Goal: Information Seeking & Learning: Understand process/instructions

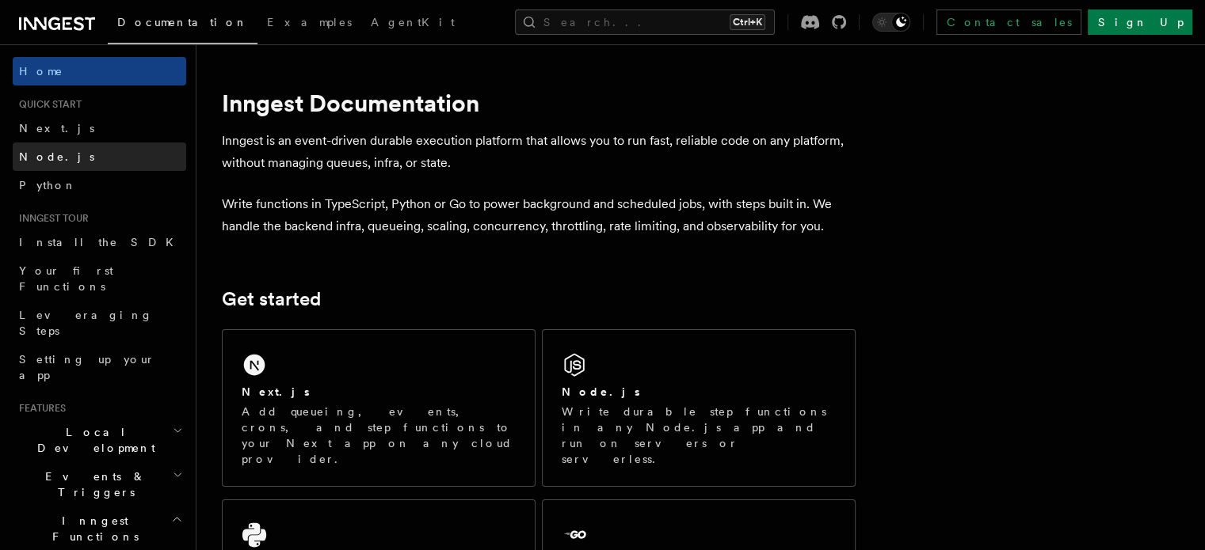
click at [48, 165] on link "Node.js" at bounding box center [99, 157] width 173 height 29
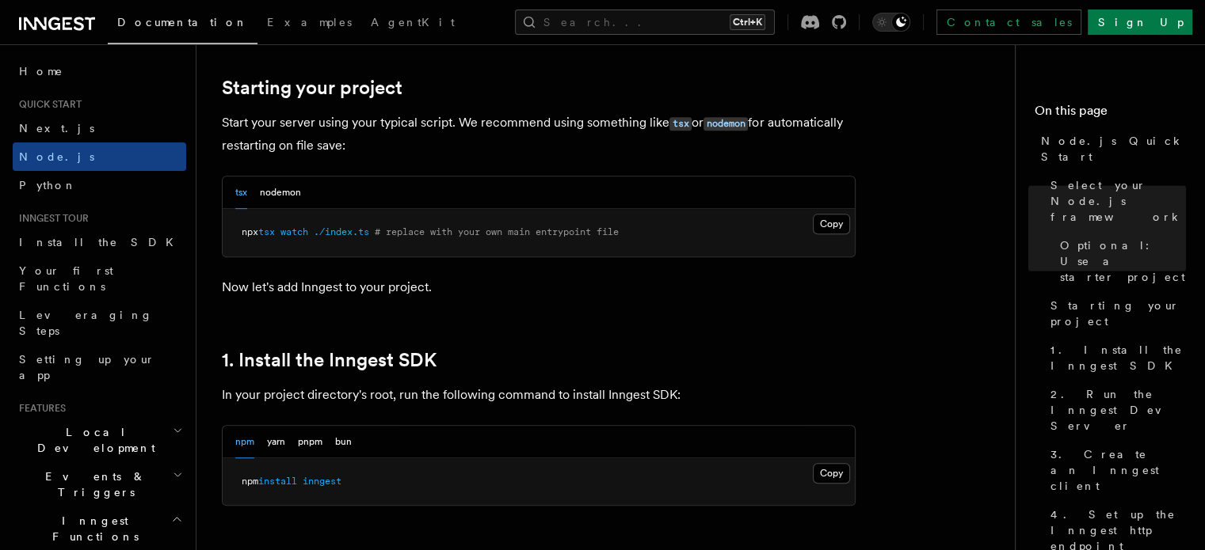
scroll to position [792, 0]
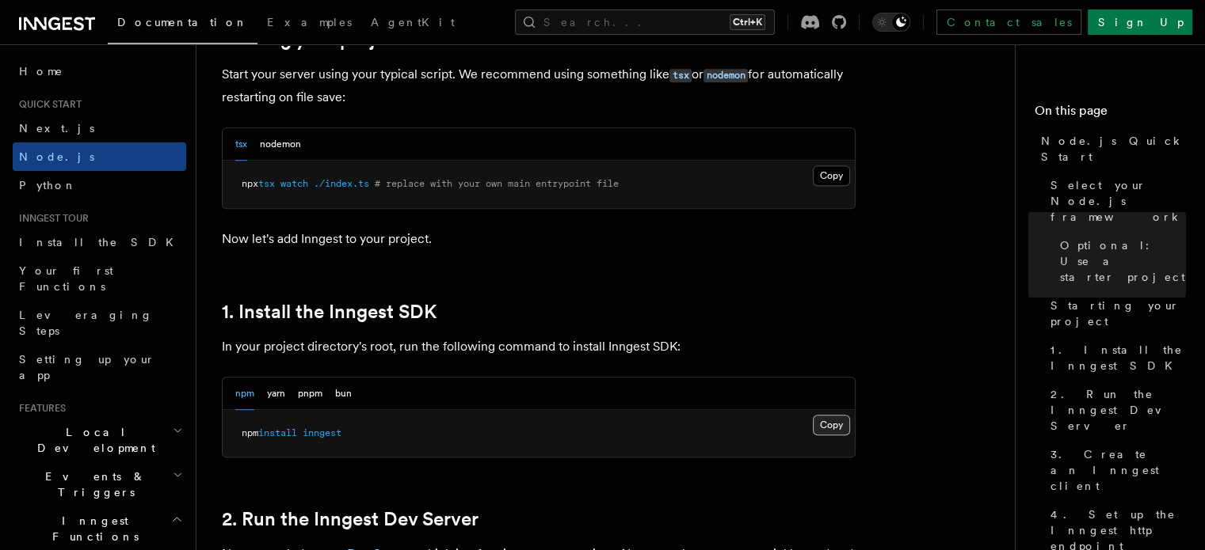
click at [833, 425] on button "Copy Copied" at bounding box center [831, 425] width 37 height 21
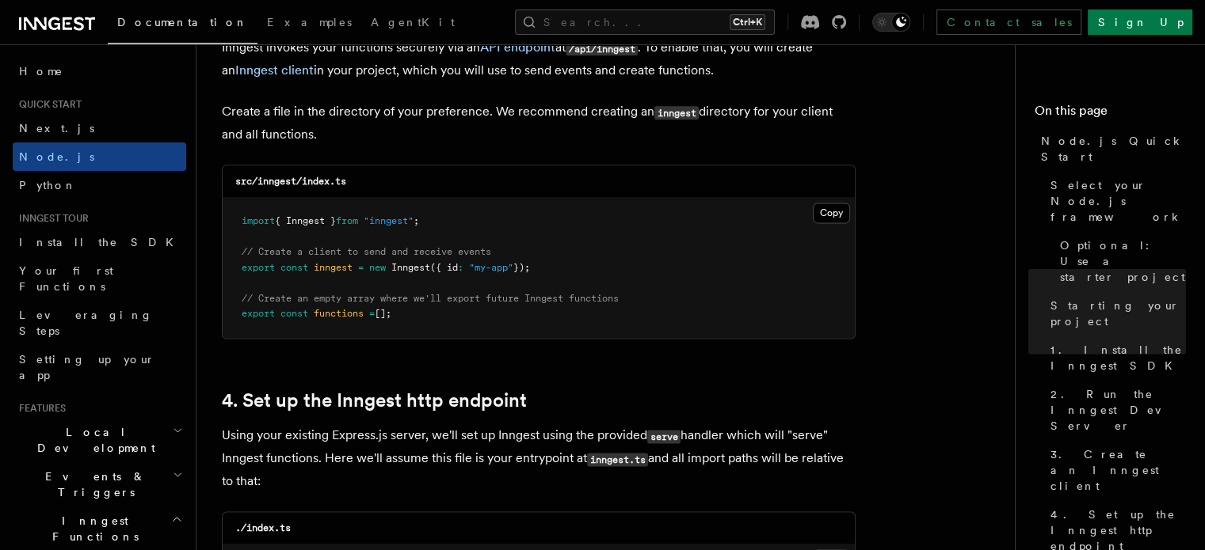
scroll to position [2112, 0]
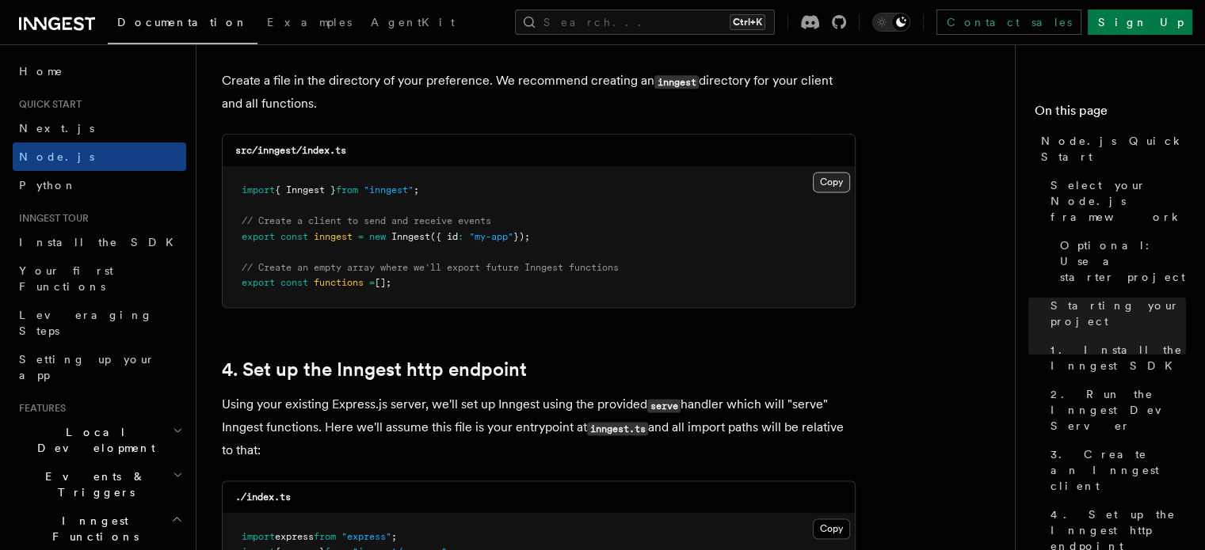
click at [832, 184] on button "Copy Copied" at bounding box center [831, 182] width 37 height 21
drag, startPoint x: 241, startPoint y: 189, endPoint x: 448, endPoint y: 197, distance: 207.7
click at [448, 197] on pre "import { Inngest } from "inngest" ; // Create a client to send and receive even…" at bounding box center [539, 237] width 632 height 140
copy span "import { Inngest } from "inngest" ;"
drag, startPoint x: 238, startPoint y: 238, endPoint x: 540, endPoint y: 242, distance: 302.6
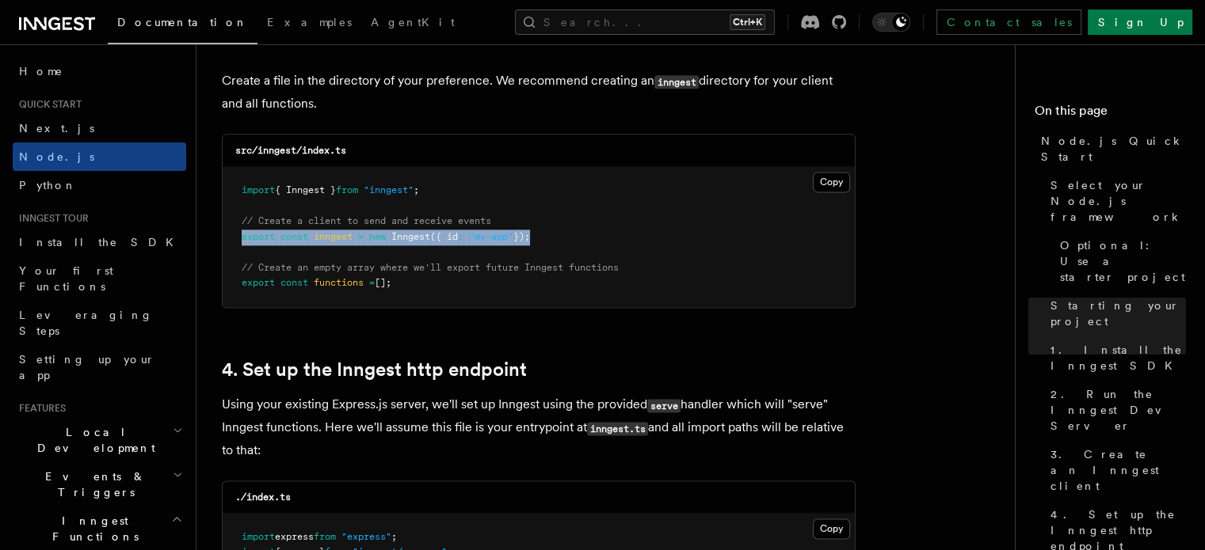
click at [540, 242] on pre "import { Inngest } from "inngest" ; // Create a client to send and receive even…" at bounding box center [539, 237] width 632 height 140
copy span "export const inngest = new Inngest ({ id : "my-app" })"
drag, startPoint x: 238, startPoint y: 219, endPoint x: 406, endPoint y: 298, distance: 185.3
click at [406, 298] on pre "import { Inngest } from "inngest" ; // Create a client to send and receive even…" at bounding box center [539, 237] width 632 height 140
copy code "// Create a client to send and receive events export const inngest = new Innges…"
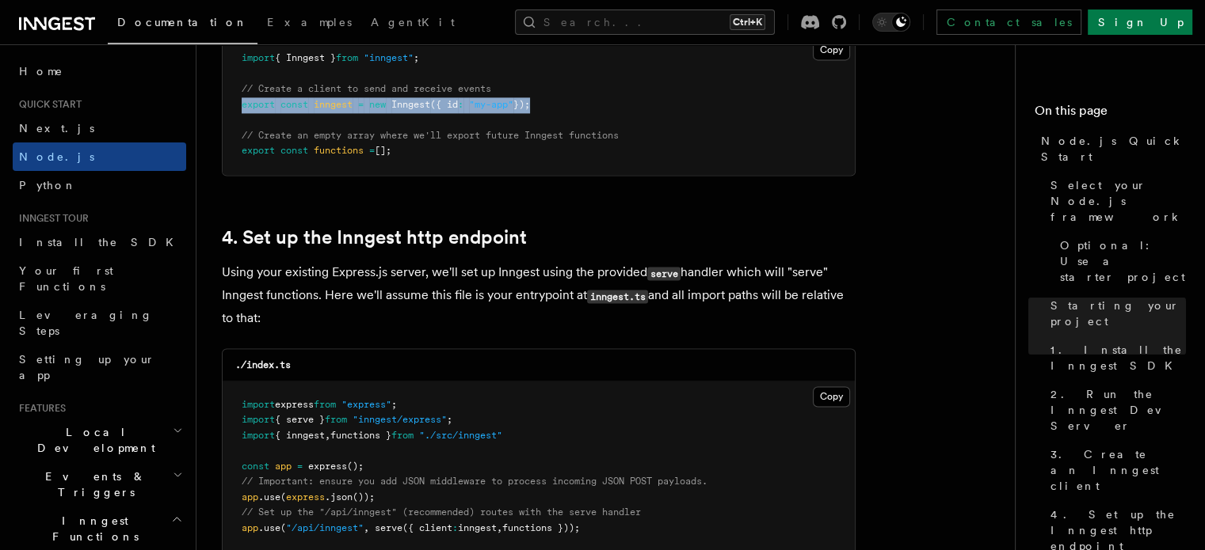
scroll to position [2376, 0]
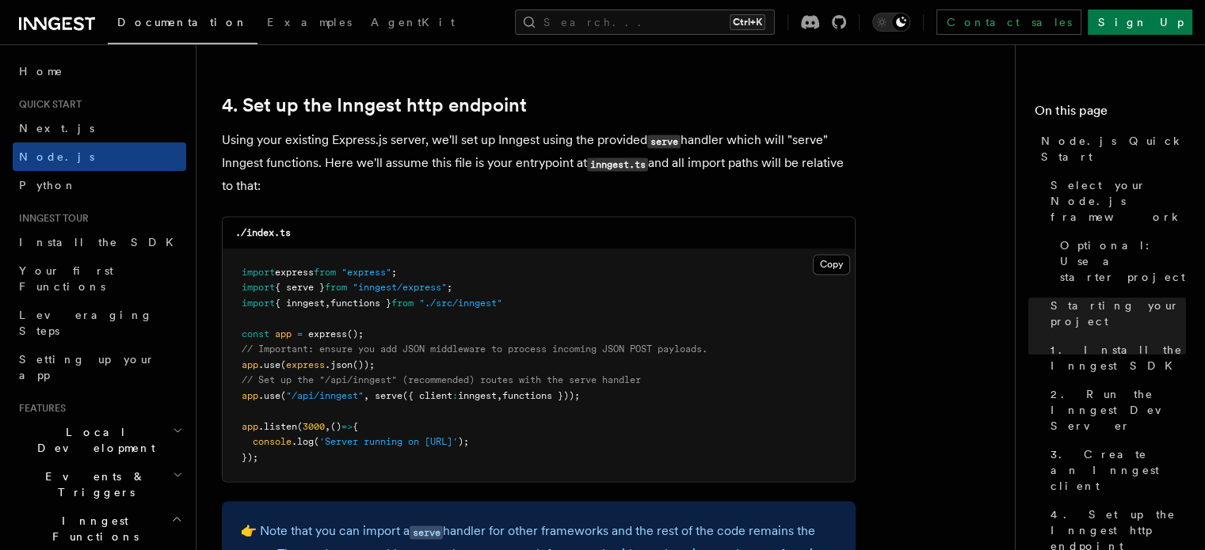
drag, startPoint x: 606, startPoint y: 395, endPoint x: 237, endPoint y: 405, distance: 369.2
click at [237, 405] on pre "import express from "express" ; import { serve } from "inngest/express" ; impor…" at bounding box center [539, 365] width 632 height 233
copy span "app .use ( "/api/inngest" , serve ({ client : inngest , functions }));"
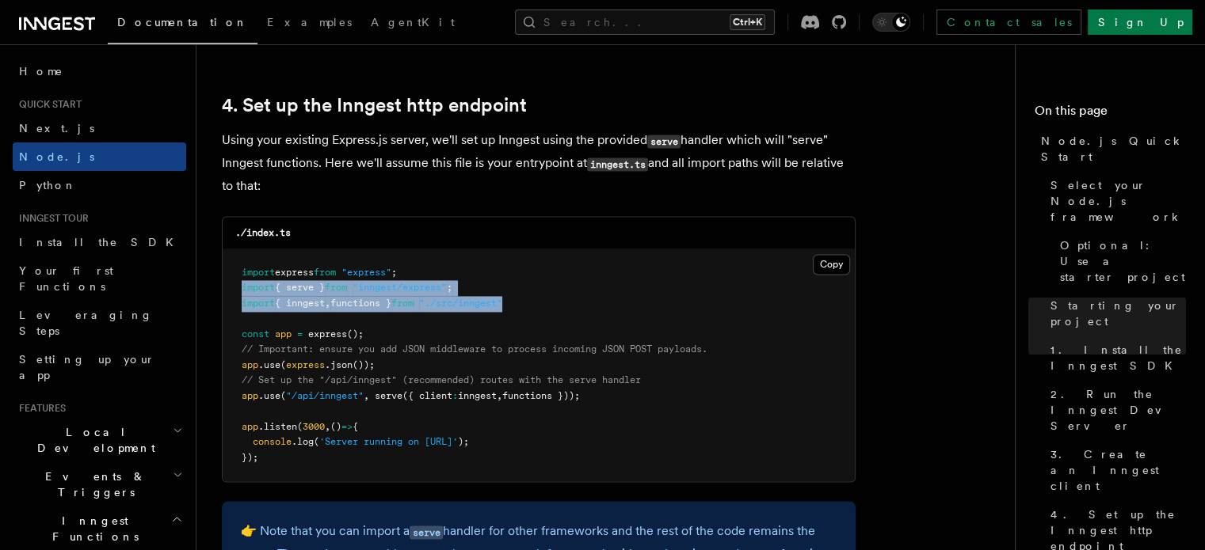
drag, startPoint x: 527, startPoint y: 307, endPoint x: 239, endPoint y: 284, distance: 289.1
click at [239, 284] on pre "import express from "express" ; import { serve } from "inngest/express" ; impor…" at bounding box center [539, 365] width 632 height 233
copy code "import { serve } from "inngest/express" ; import { inngest , functions } from "…"
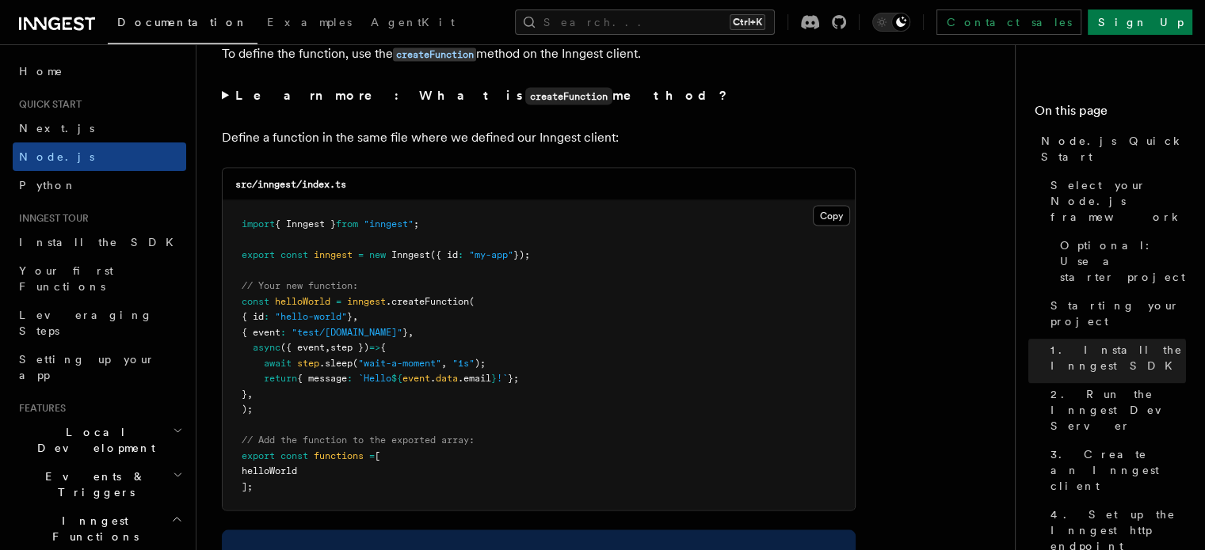
scroll to position [3168, 0]
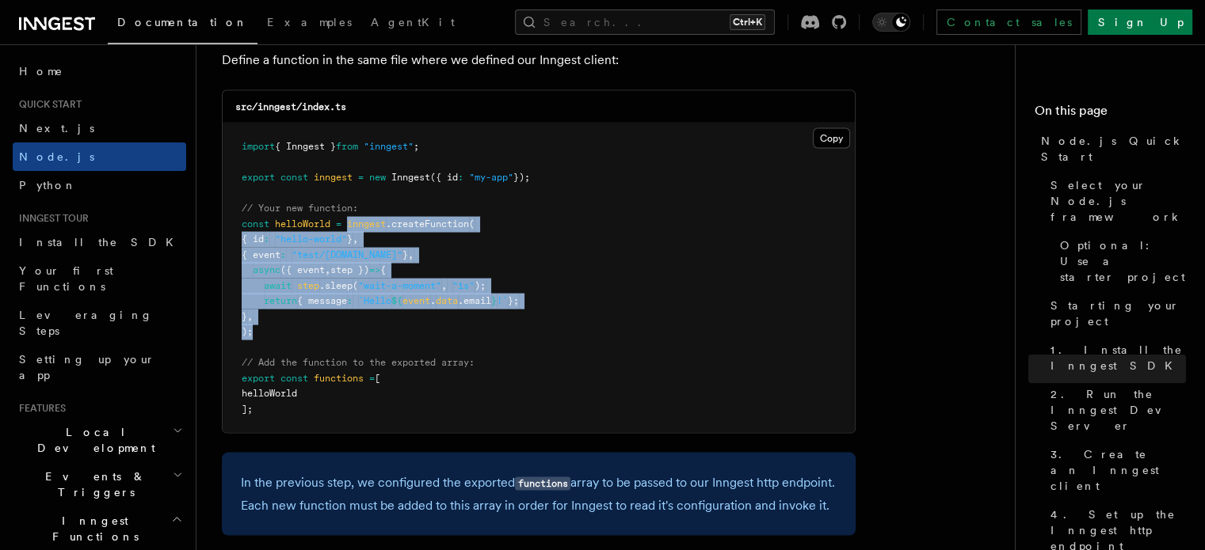
drag, startPoint x: 348, startPoint y: 227, endPoint x: 401, endPoint y: 343, distance: 126.9
click at [401, 343] on pre "import { Inngest } from "inngest" ; export const inngest = new Inngest ({ id : …" at bounding box center [539, 279] width 632 height 310
click at [401, 332] on pre "import { Inngest } from "inngest" ; export const inngest = new Inngest ({ id : …" at bounding box center [539, 279] width 632 height 310
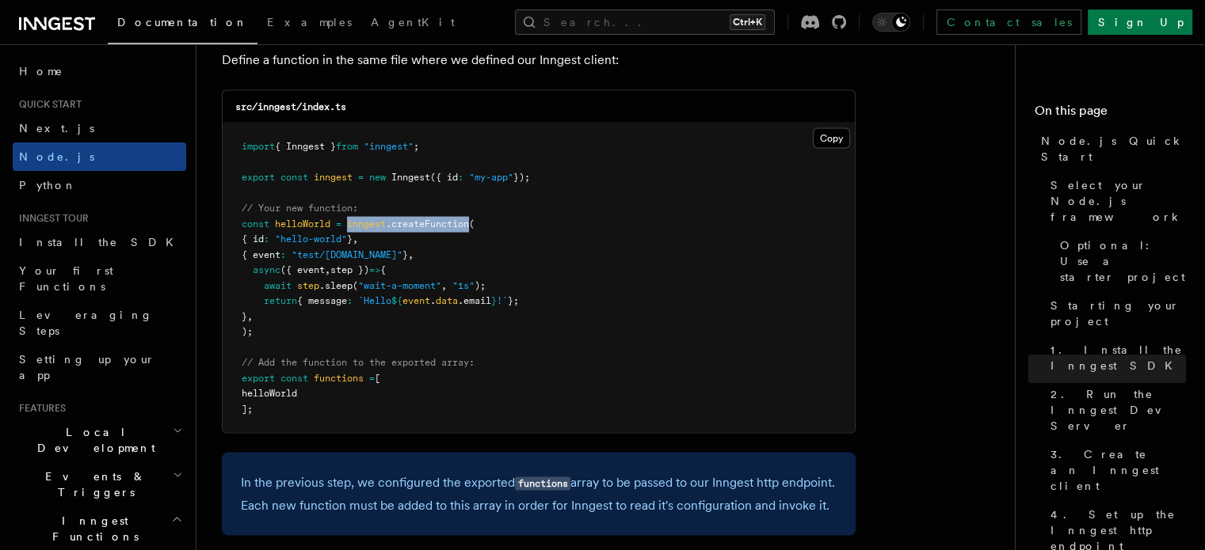
drag, startPoint x: 349, startPoint y: 228, endPoint x: 474, endPoint y: 231, distance: 125.2
click at [474, 230] on span "const helloWorld = inngest .createFunction (" at bounding box center [358, 224] width 233 height 11
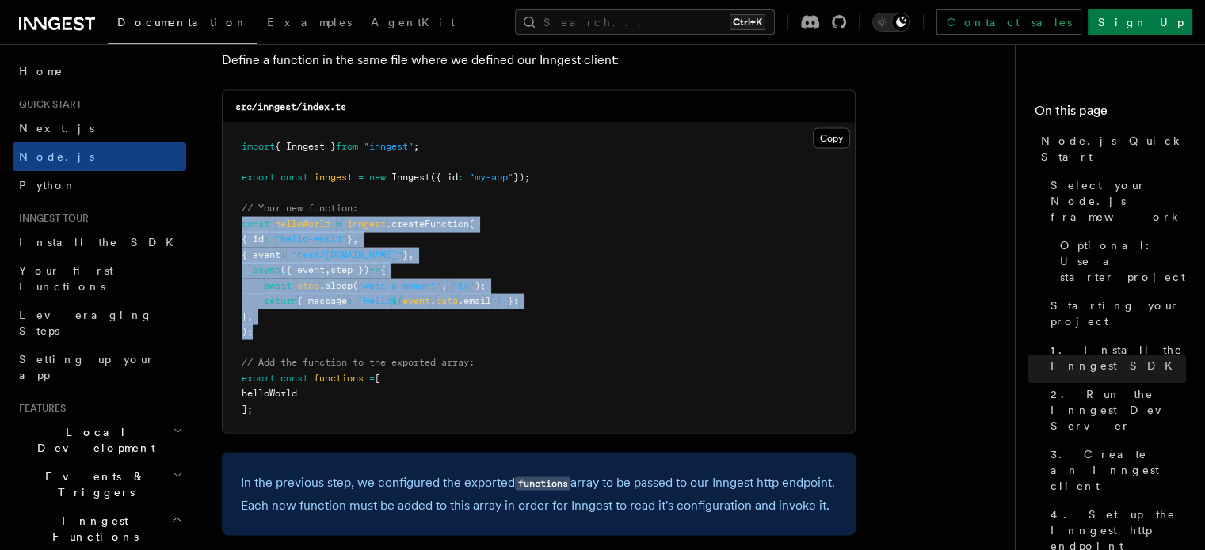
drag, startPoint x: 257, startPoint y: 338, endPoint x: 229, endPoint y: 226, distance: 116.0
click at [229, 226] on pre "import { Inngest } from "inngest" ; export const inngest = new Inngest ({ id : …" at bounding box center [539, 279] width 632 height 310
copy code "const helloWorld = inngest .createFunction ( { id : "hello-world" } , { event :…"
